Goal: Task Accomplishment & Management: Manage account settings

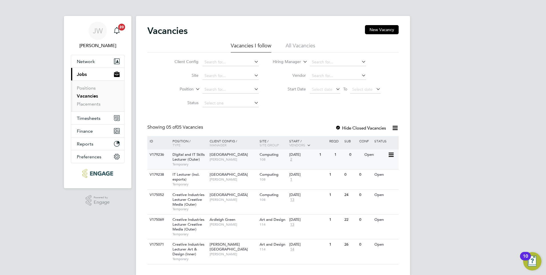
click at [224, 157] on span "[PERSON_NAME]" at bounding box center [233, 159] width 47 height 5
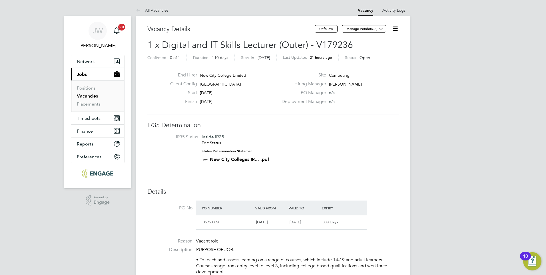
click at [394, 30] on icon at bounding box center [394, 28] width 7 height 7
click at [376, 43] on li "Edit Vacancy e" at bounding box center [381, 42] width 33 height 8
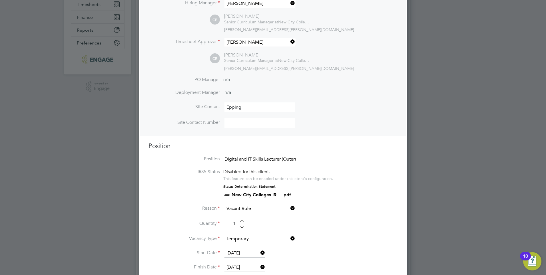
scroll to position [114, 0]
click at [267, 106] on input "Epping" at bounding box center [259, 107] width 71 height 10
type input "E"
type input "Ardleigh Green"
click at [332, 126] on li "Site Contact Number" at bounding box center [272, 126] width 249 height 16
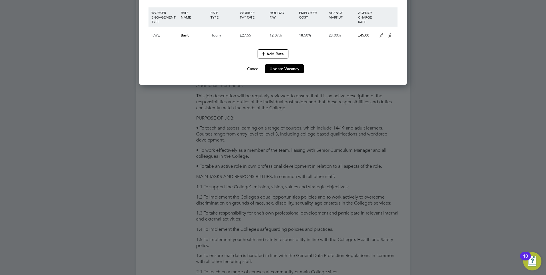
scroll to position [628, 0]
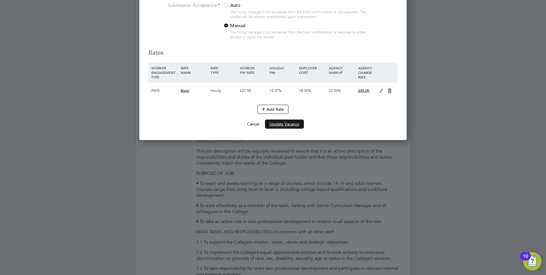
click at [284, 124] on button "Update Vacancy" at bounding box center [284, 124] width 39 height 9
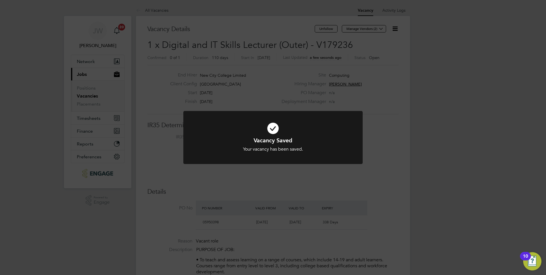
click at [371, 142] on div "Vacancy Saved Your vacancy has been saved. Cancel Okay" at bounding box center [273, 137] width 546 height 275
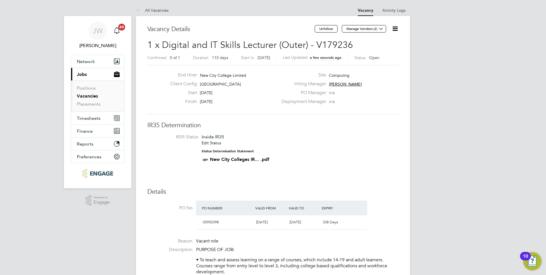
click at [396, 27] on icon at bounding box center [394, 28] width 7 height 7
click at [379, 43] on li "Edit Vacancy e" at bounding box center [381, 42] width 33 height 8
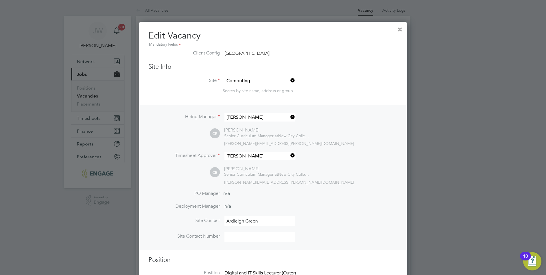
click at [401, 29] on div at bounding box center [400, 28] width 10 height 10
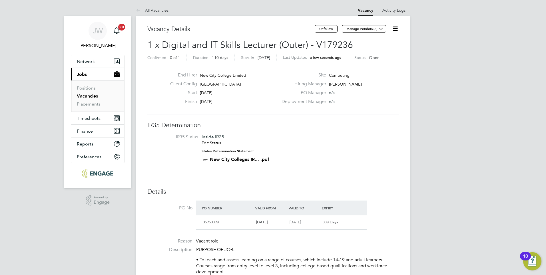
click at [398, 28] on icon at bounding box center [394, 28] width 7 height 7
click at [380, 42] on li "Edit Vacancy e" at bounding box center [381, 42] width 33 height 8
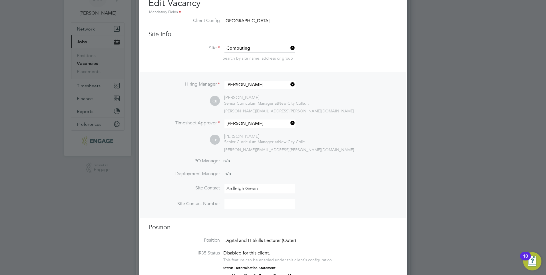
scroll to position [57, 0]
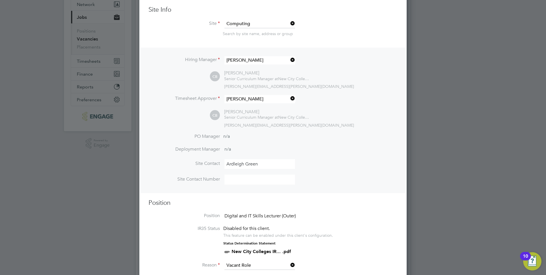
click at [230, 180] on input at bounding box center [259, 180] width 71 height 10
click at [371, 174] on li "Site Contact [GEOGRAPHIC_DATA]" at bounding box center [272, 167] width 249 height 16
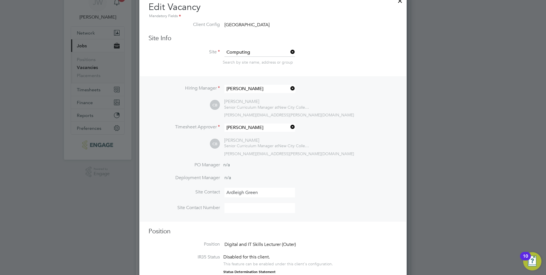
click at [289, 51] on icon at bounding box center [289, 52] width 0 height 8
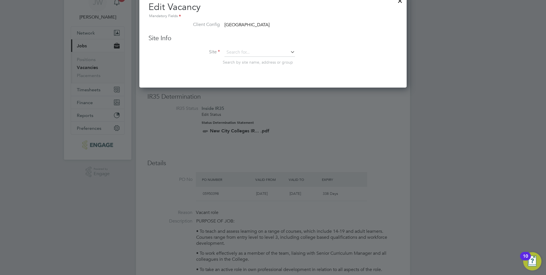
scroll to position [95, 267]
click at [289, 51] on icon at bounding box center [289, 52] width 0 height 8
click at [238, 112] on li "Computing" at bounding box center [267, 115] width 87 height 8
type input "Computing"
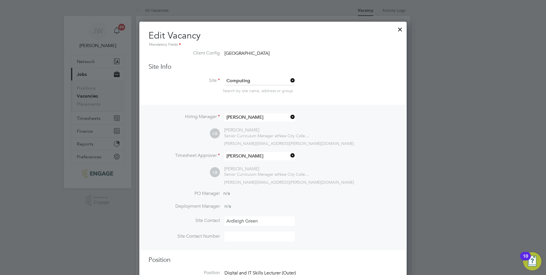
click at [236, 54] on span "[GEOGRAPHIC_DATA]" at bounding box center [246, 54] width 45 height 6
click at [225, 53] on span "[GEOGRAPHIC_DATA]" at bounding box center [246, 54] width 45 height 6
click at [274, 53] on li "Client Config [GEOGRAPHIC_DATA]" at bounding box center [272, 56] width 249 height 13
click at [267, 53] on span "[GEOGRAPHIC_DATA]" at bounding box center [246, 54] width 45 height 6
drag, startPoint x: 225, startPoint y: 53, endPoint x: 283, endPoint y: 56, distance: 58.0
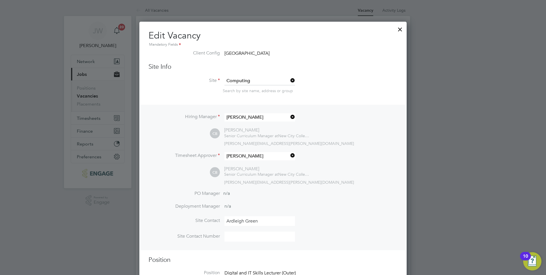
click at [283, 56] on li "Client Config [GEOGRAPHIC_DATA]" at bounding box center [272, 56] width 249 height 13
drag, startPoint x: 283, startPoint y: 56, endPoint x: 277, endPoint y: 58, distance: 7.1
click at [277, 58] on li "Client Config [GEOGRAPHIC_DATA]" at bounding box center [272, 56] width 249 height 13
click at [259, 53] on span "[GEOGRAPHIC_DATA]" at bounding box center [246, 54] width 45 height 6
click at [208, 53] on label "Client Config" at bounding box center [183, 53] width 71 height 6
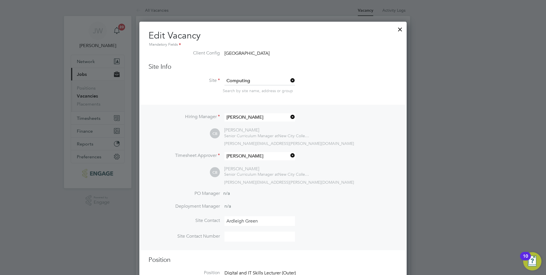
click at [159, 69] on h3 "Site Info" at bounding box center [272, 67] width 249 height 8
click at [265, 57] on li "Client Config [GEOGRAPHIC_DATA]" at bounding box center [272, 56] width 249 height 13
click at [273, 55] on li "Client Config [GEOGRAPHIC_DATA]" at bounding box center [272, 56] width 249 height 13
click at [269, 54] on span "[GEOGRAPHIC_DATA]" at bounding box center [246, 54] width 45 height 6
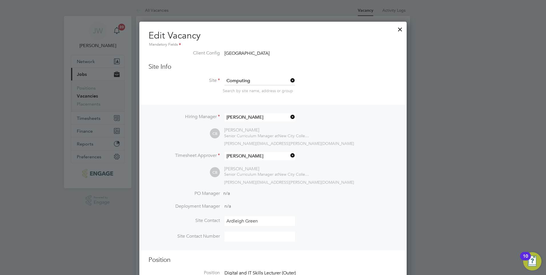
drag, startPoint x: 271, startPoint y: 54, endPoint x: 235, endPoint y: 51, distance: 35.8
click at [235, 51] on span "[GEOGRAPHIC_DATA]" at bounding box center [246, 54] width 45 height 6
click at [187, 36] on h2 "Edit Vacancy Mandatory Fields" at bounding box center [272, 39] width 249 height 18
click at [216, 53] on label "Client Config" at bounding box center [183, 53] width 71 height 6
click at [239, 51] on span "[GEOGRAPHIC_DATA]" at bounding box center [246, 54] width 45 height 6
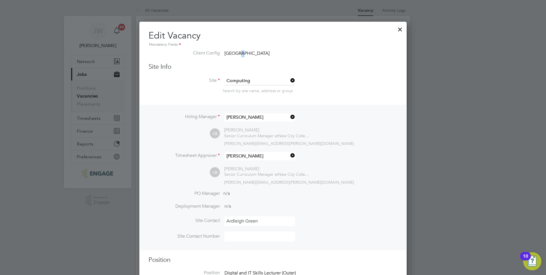
click at [239, 51] on span "[GEOGRAPHIC_DATA]" at bounding box center [246, 54] width 45 height 6
click at [160, 68] on h3 "Site Info" at bounding box center [272, 67] width 249 height 8
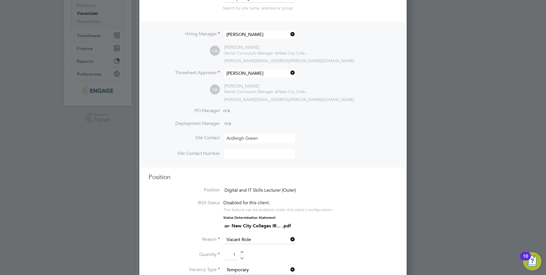
scroll to position [143, 0]
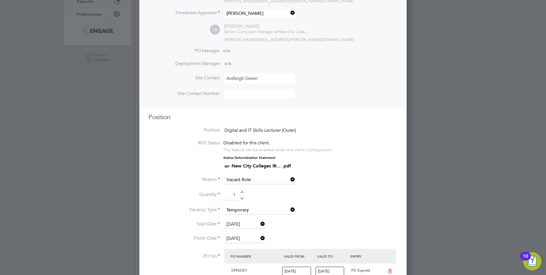
click at [280, 131] on span "Digital and IT Skills Lecturer (Outer)" at bounding box center [259, 131] width 71 height 6
click at [238, 146] on span "Disabled for this client." at bounding box center [246, 143] width 47 height 6
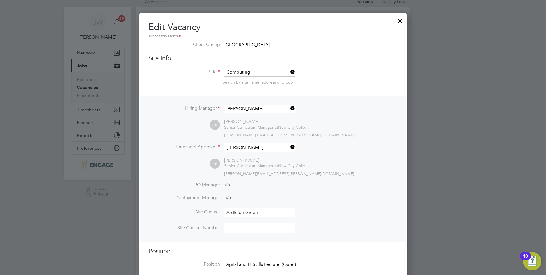
scroll to position [0, 0]
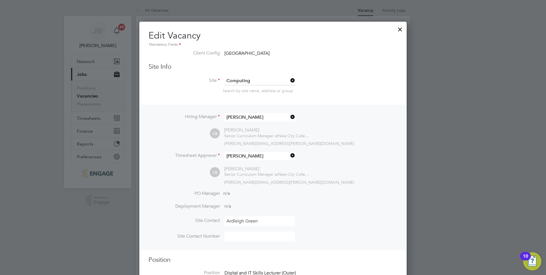
click at [238, 53] on span "[GEOGRAPHIC_DATA]" at bounding box center [246, 54] width 45 height 6
click at [400, 29] on div at bounding box center [400, 28] width 10 height 10
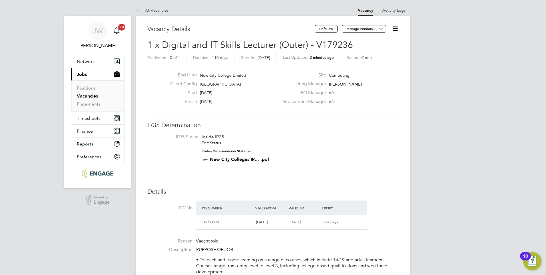
click at [209, 83] on span "[GEOGRAPHIC_DATA]" at bounding box center [220, 84] width 41 height 5
drag, startPoint x: 209, startPoint y: 83, endPoint x: 248, endPoint y: 84, distance: 39.4
click at [248, 84] on div "Client Config [GEOGRAPHIC_DATA]" at bounding box center [222, 85] width 112 height 9
click at [260, 45] on span "1 x Digital and IT Skills Lecturer (Outer) - V179236" at bounding box center [250, 44] width 206 height 11
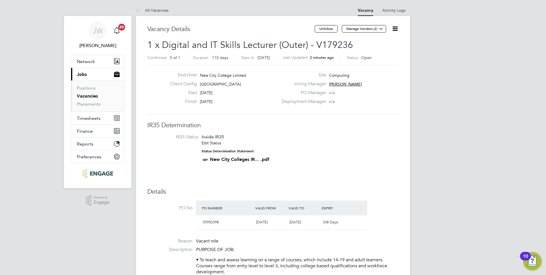
click at [396, 29] on icon at bounding box center [394, 28] width 7 height 7
click at [382, 49] on li "Update Status" at bounding box center [381, 50] width 33 height 8
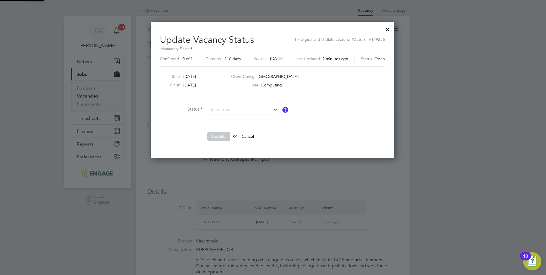
scroll to position [136, 244]
click at [263, 77] on span "[GEOGRAPHIC_DATA]" at bounding box center [277, 76] width 41 height 5
drag, startPoint x: 261, startPoint y: 74, endPoint x: 310, endPoint y: 74, distance: 49.1
click at [310, 74] on div "Client Config [GEOGRAPHIC_DATA]" at bounding box center [309, 78] width 156 height 9
drag, startPoint x: 310, startPoint y: 74, endPoint x: 387, endPoint y: 29, distance: 88.8
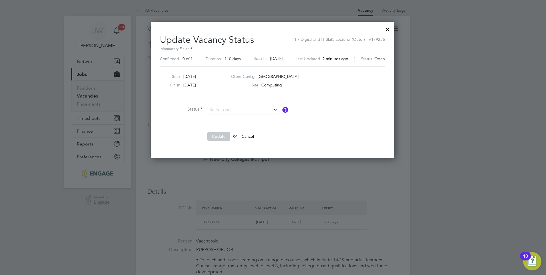
click at [387, 29] on div at bounding box center [387, 28] width 10 height 10
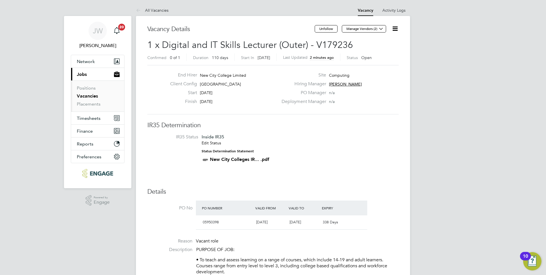
click at [392, 29] on icon at bounding box center [394, 28] width 7 height 7
click at [382, 43] on li "Edit Vacancy e" at bounding box center [381, 42] width 33 height 8
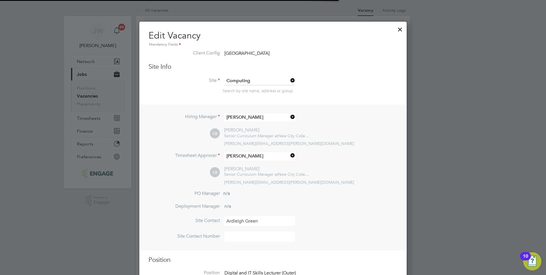
scroll to position [747, 267]
click at [261, 52] on span "[GEOGRAPHIC_DATA]" at bounding box center [246, 54] width 45 height 6
click at [200, 53] on label "Client Config" at bounding box center [183, 53] width 71 height 6
click at [399, 28] on div at bounding box center [400, 28] width 10 height 10
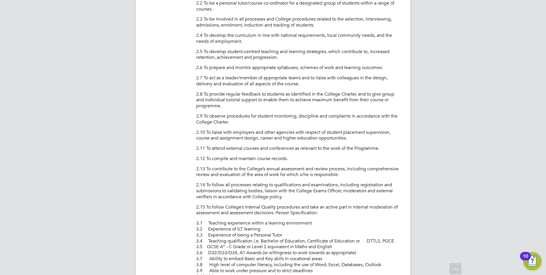
scroll to position [999, 0]
